Goal: Information Seeking & Learning: Understand process/instructions

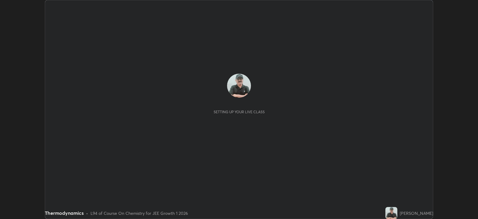
scroll to position [219, 478]
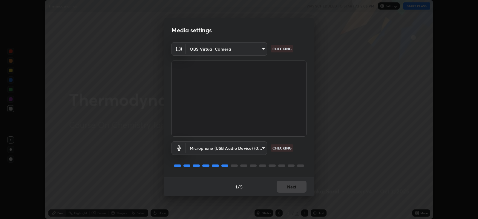
click at [288, 182] on div "1 / 5 Next" at bounding box center [239, 186] width 150 height 19
click at [284, 185] on div "1 / 5 Next" at bounding box center [239, 186] width 150 height 19
click at [286, 186] on div "1 / 5 Next" at bounding box center [239, 186] width 150 height 19
click at [287, 187] on div "1 / 5 Next" at bounding box center [239, 186] width 150 height 19
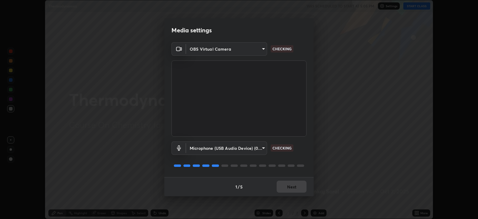
click at [290, 187] on div "1 / 5 Next" at bounding box center [239, 186] width 150 height 19
click at [291, 188] on div "1 / 5 Next" at bounding box center [239, 186] width 150 height 19
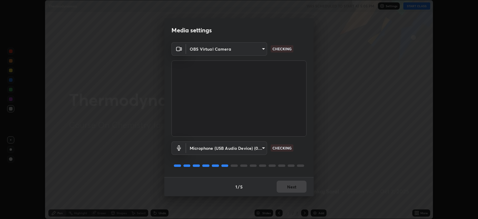
click at [291, 188] on div "1 / 5 Next" at bounding box center [239, 186] width 150 height 19
click at [291, 187] on div "1 / 5 Next" at bounding box center [239, 186] width 150 height 19
click at [291, 188] on div "1 / 5 Next" at bounding box center [239, 186] width 150 height 19
click at [293, 188] on div "1 / 5 Next" at bounding box center [239, 186] width 150 height 19
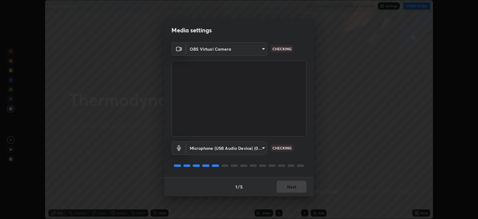
click at [296, 186] on div "1 / 5 Next" at bounding box center [239, 186] width 150 height 19
click at [296, 186] on button "Next" at bounding box center [292, 186] width 30 height 12
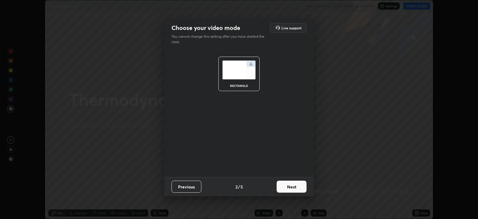
click at [295, 187] on button "Next" at bounding box center [292, 186] width 30 height 12
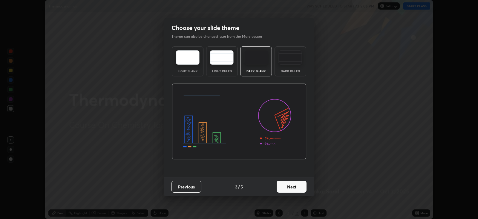
click at [295, 187] on button "Next" at bounding box center [292, 186] width 30 height 12
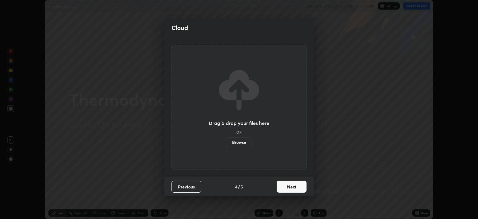
click at [296, 186] on button "Next" at bounding box center [292, 186] width 30 height 12
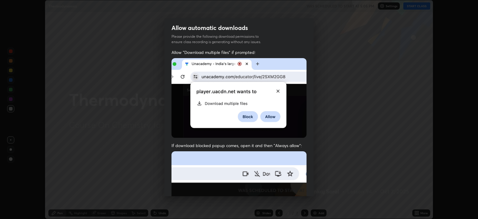
click at [294, 188] on img at bounding box center [239, 216] width 135 height 131
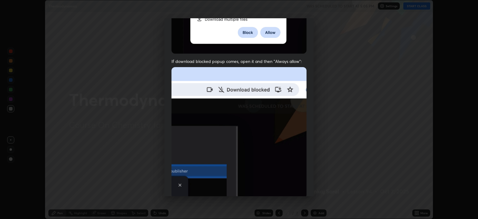
scroll to position [121, 0]
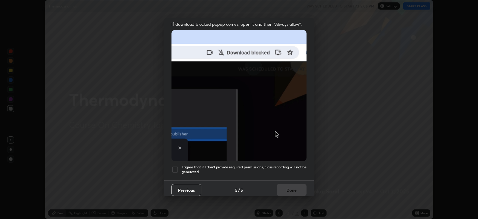
click at [273, 164] on h5 "I agree that if I don't provide required permissions, class recording will not …" at bounding box center [244, 168] width 125 height 9
click at [292, 188] on button "Done" at bounding box center [292, 190] width 30 height 12
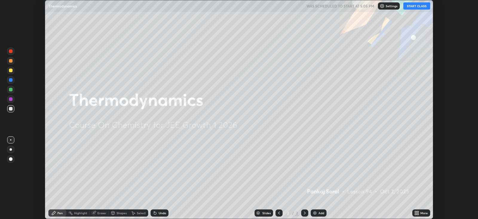
click at [420, 7] on button "START CLASS" at bounding box center [417, 5] width 27 height 7
